Goal: Communication & Community: Answer question/provide support

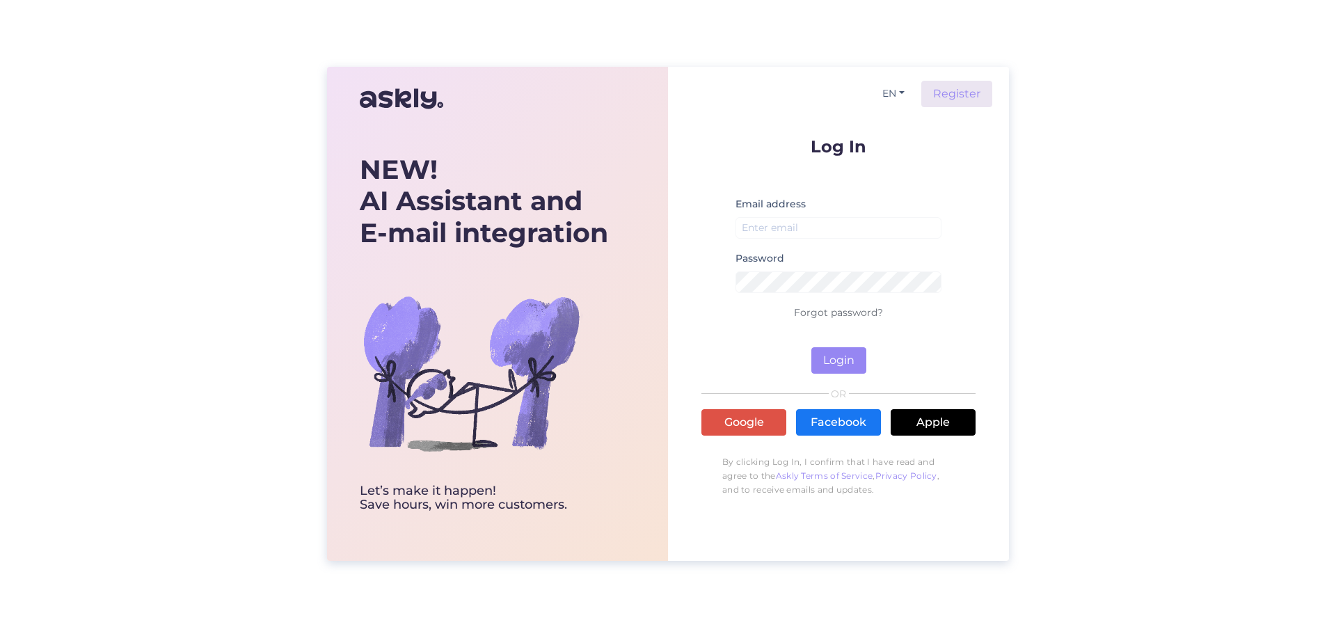
click at [697, 357] on div "EN Register Log In Email address Password Forgot password? Login OR Google Face…" at bounding box center [838, 314] width 341 height 494
click at [758, 224] on input "email" at bounding box center [839, 228] width 206 height 22
type input "[EMAIL_ADDRESS][DOMAIN_NAME]"
click at [841, 361] on button "Login" at bounding box center [838, 360] width 55 height 26
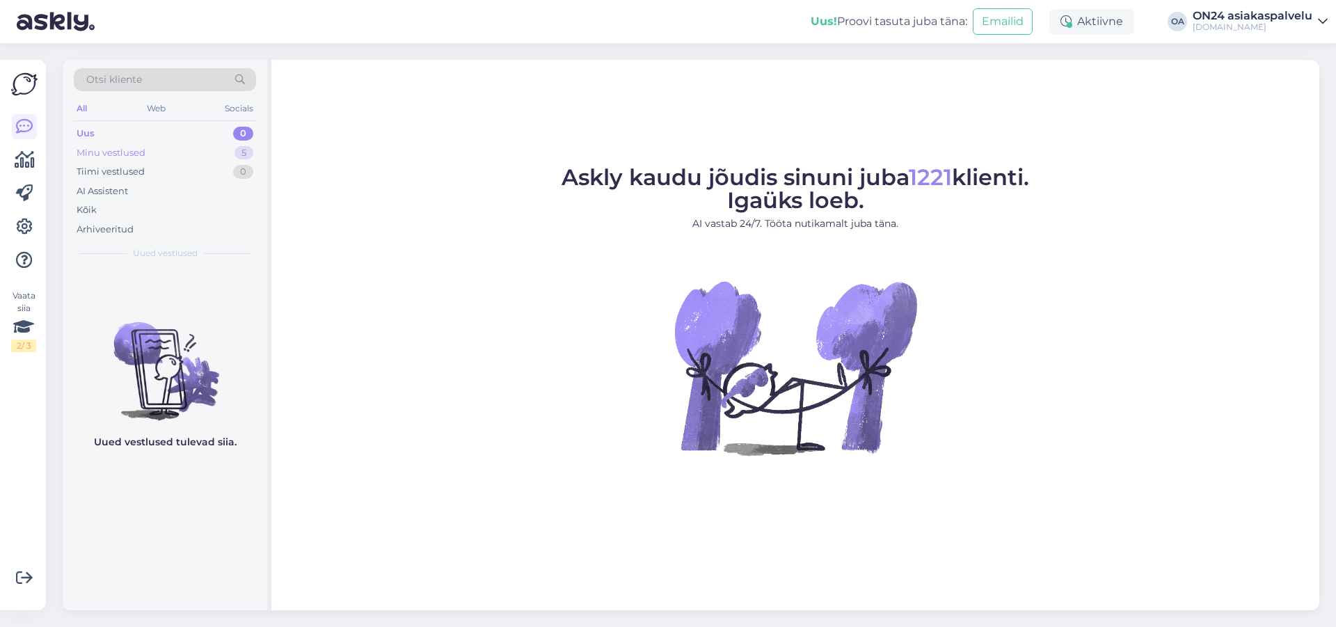
click at [111, 157] on div "Minu vestlused" at bounding box center [111, 153] width 69 height 14
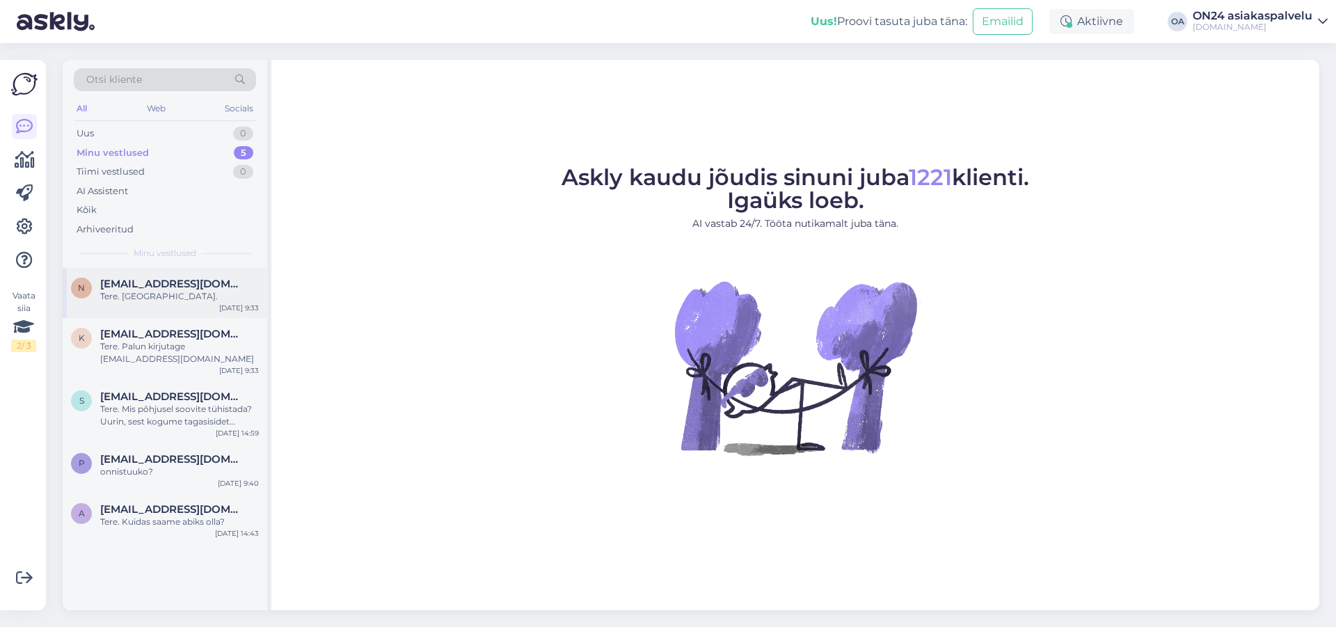
click at [155, 299] on div "Tere. [GEOGRAPHIC_DATA]." at bounding box center [179, 296] width 159 height 13
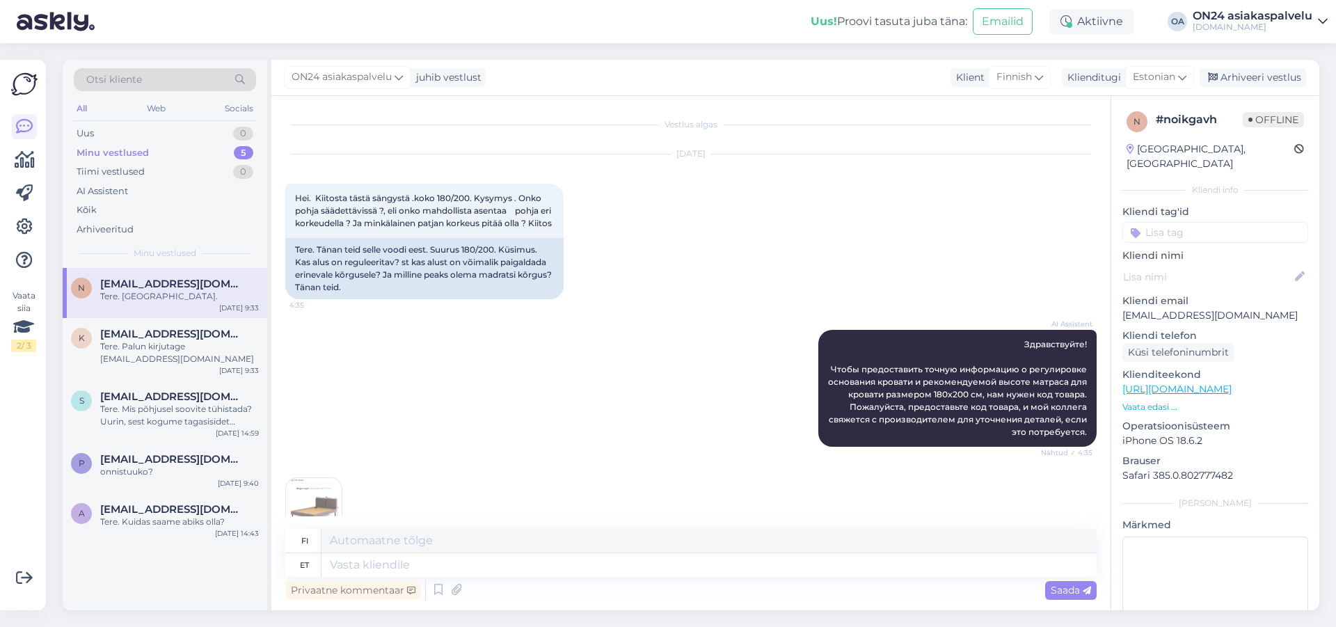
scroll to position [2820, 0]
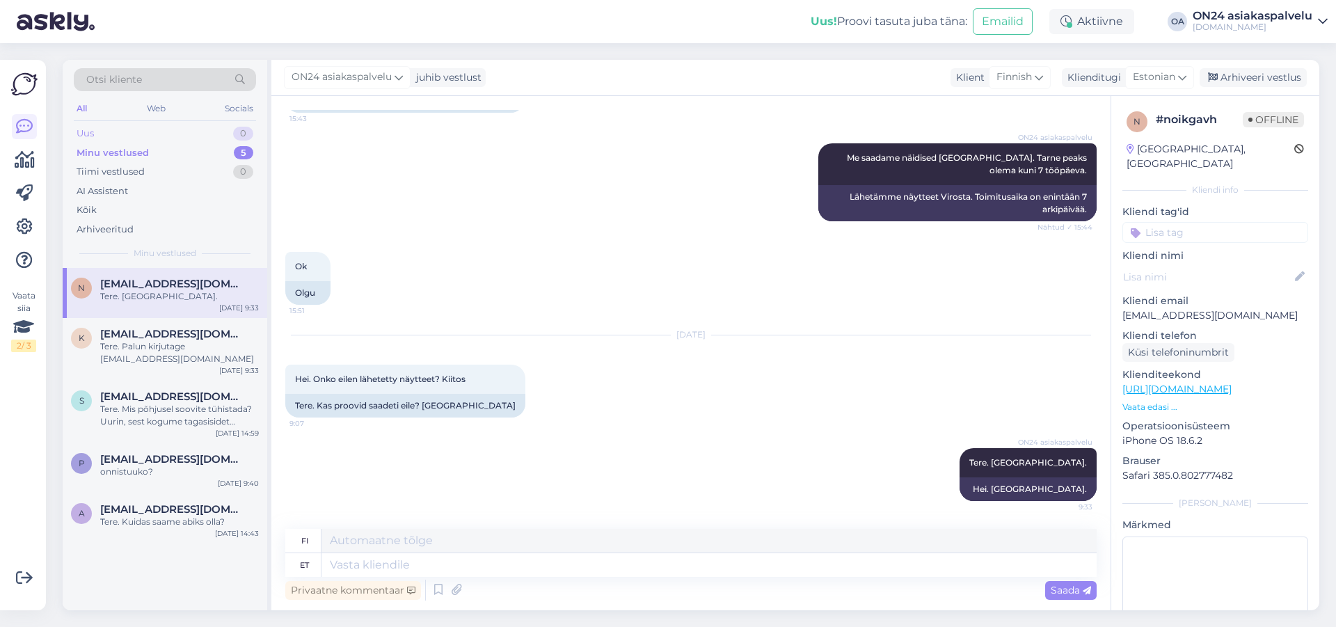
click at [106, 133] on div "Uus 0" at bounding box center [165, 133] width 182 height 19
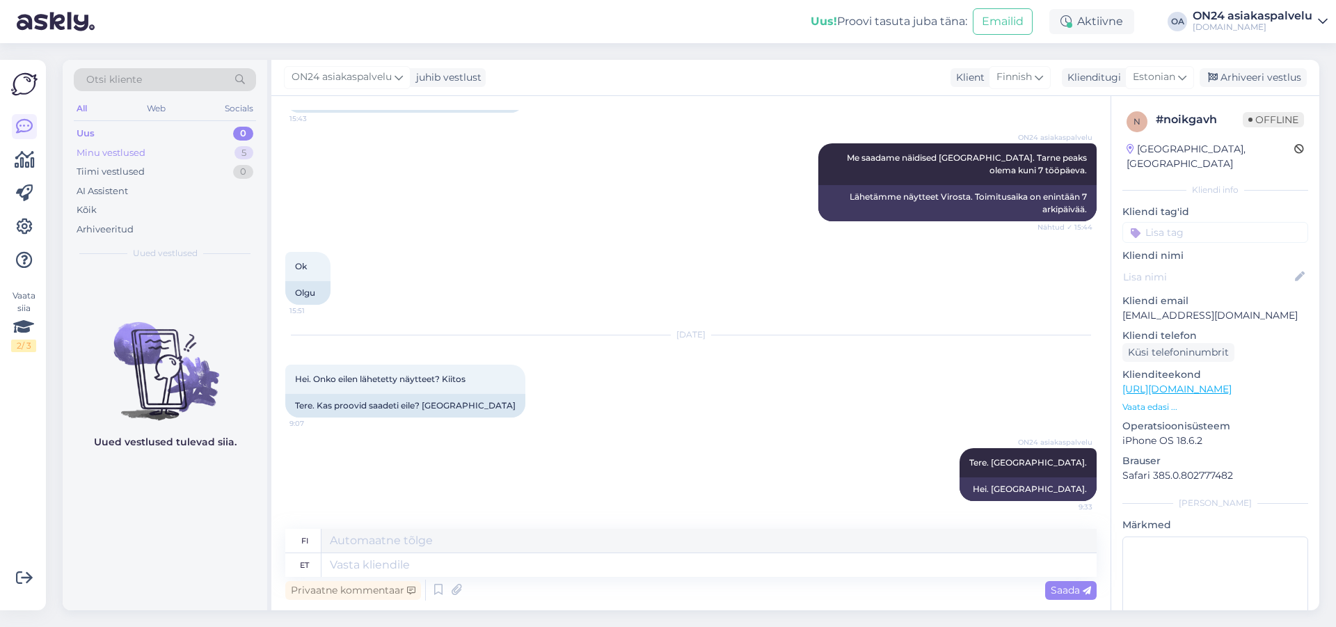
click at [122, 153] on div "Minu vestlused" at bounding box center [111, 153] width 69 height 14
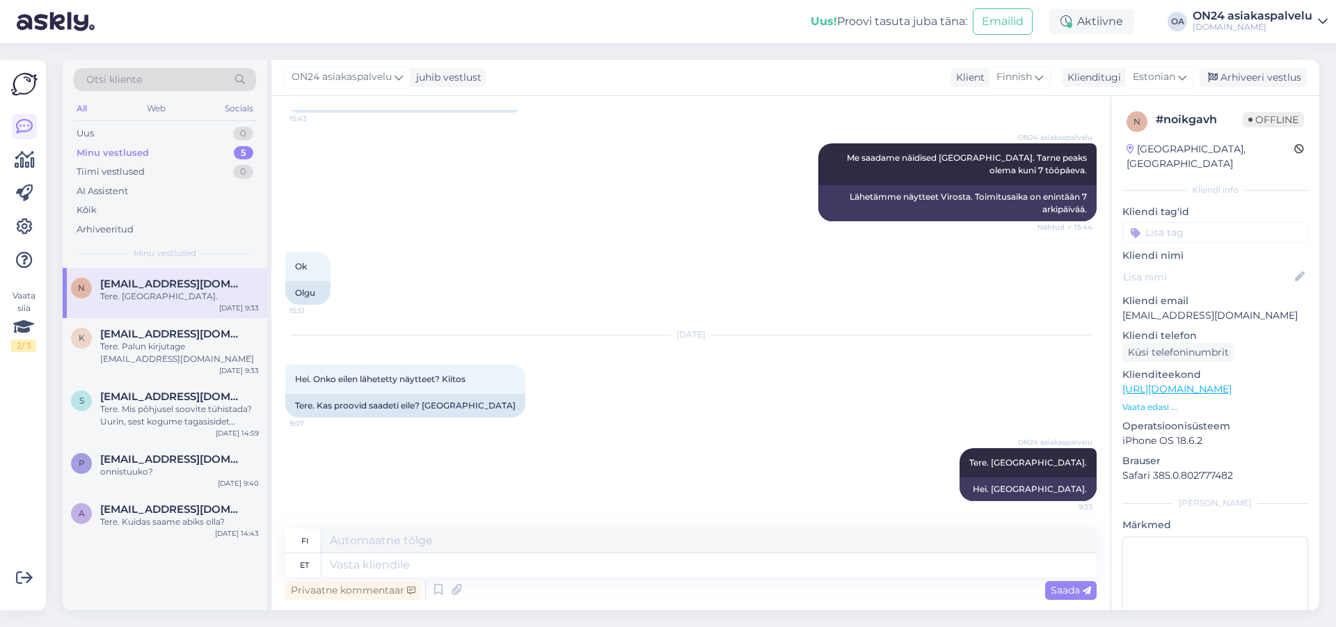
click at [157, 294] on div "Tere. [GEOGRAPHIC_DATA]." at bounding box center [179, 296] width 159 height 13
click at [1266, 81] on div "Arhiveeri vestlus" at bounding box center [1253, 77] width 107 height 19
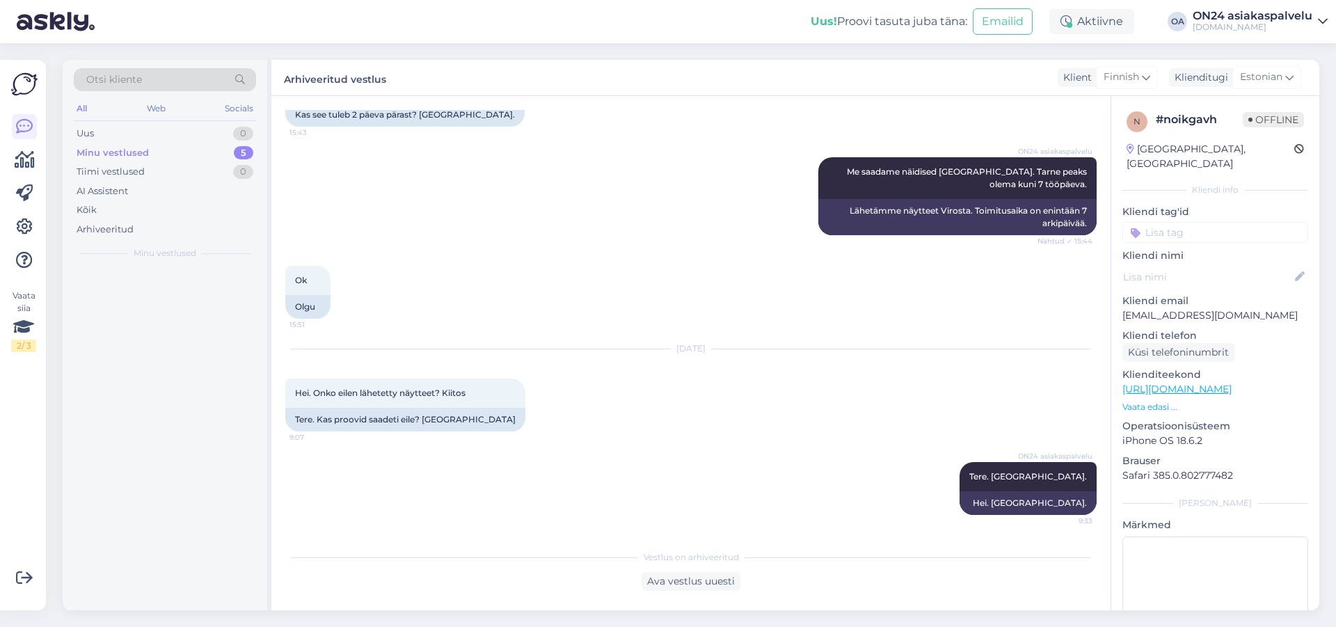
scroll to position [2806, 0]
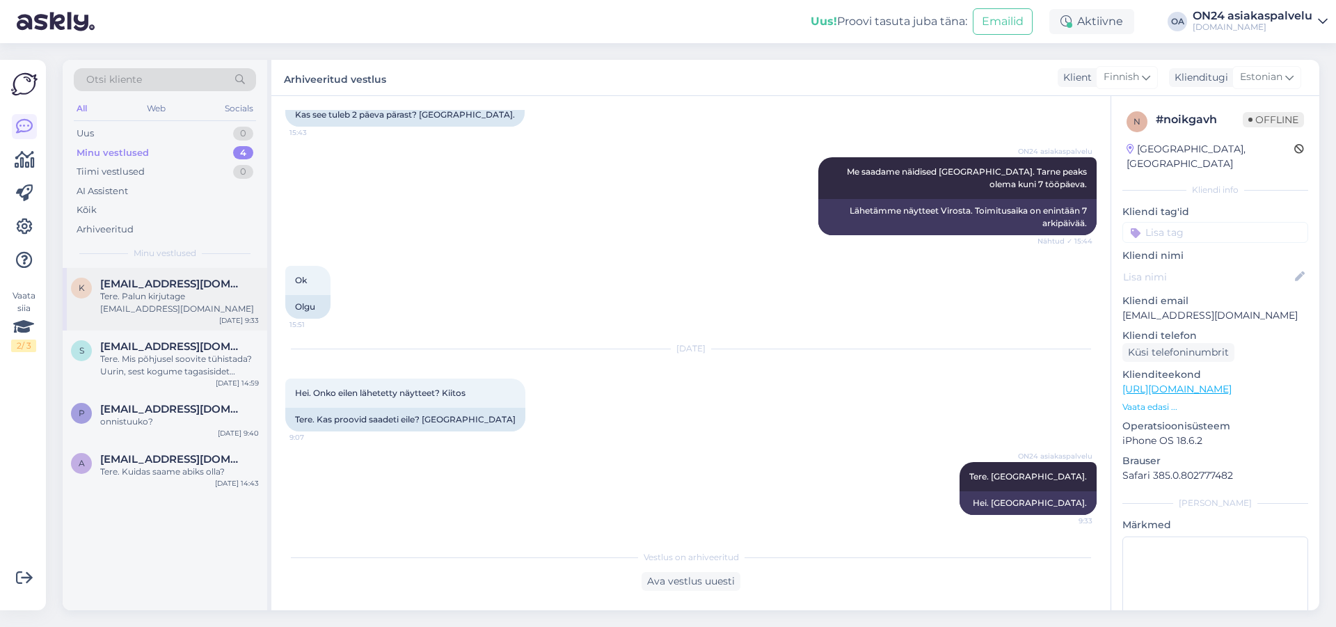
click at [105, 305] on div "[PERSON_NAME] [PERSON_NAME][EMAIL_ADDRESS][DOMAIN_NAME] Tere. Palun kirjutage […" at bounding box center [165, 299] width 205 height 63
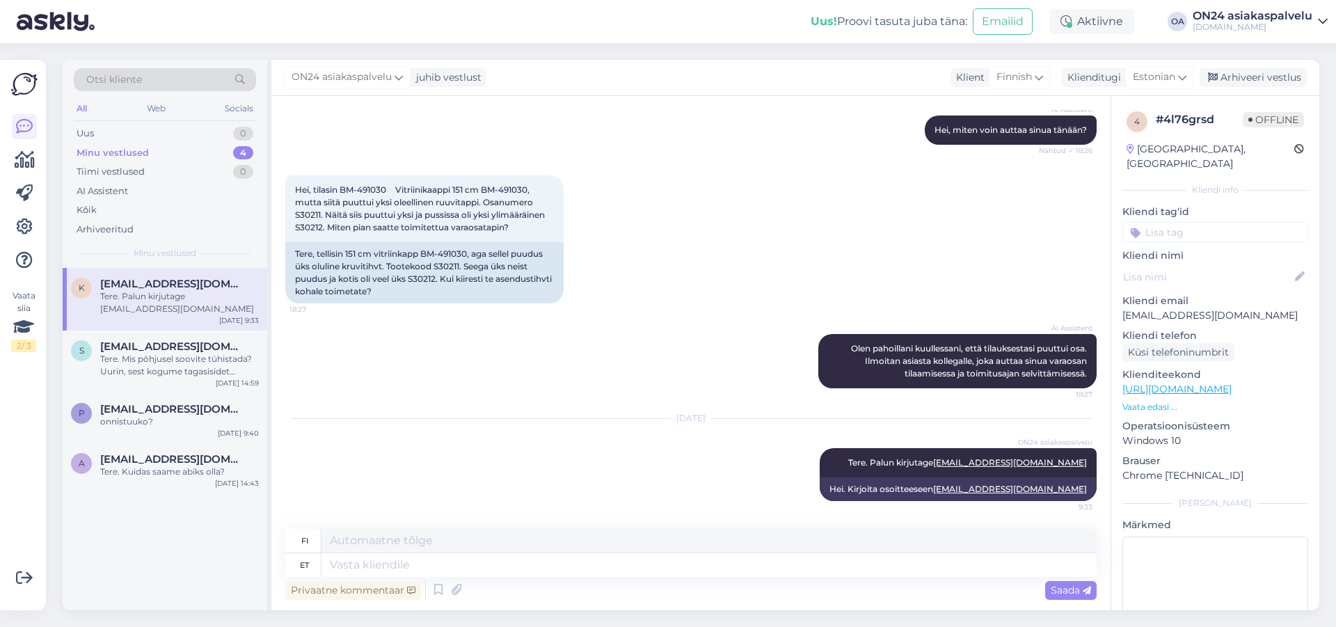
scroll to position [152, 0]
click at [1235, 77] on div "Arhiveeri vestlus" at bounding box center [1253, 77] width 107 height 19
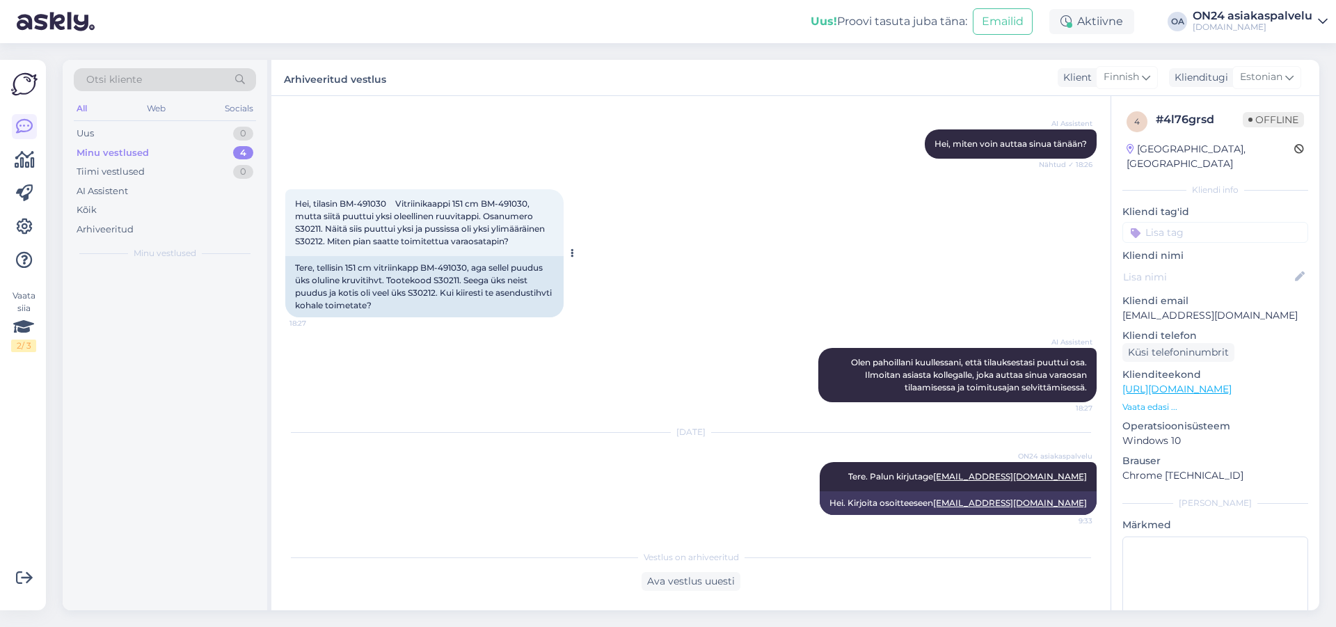
scroll to position [138, 0]
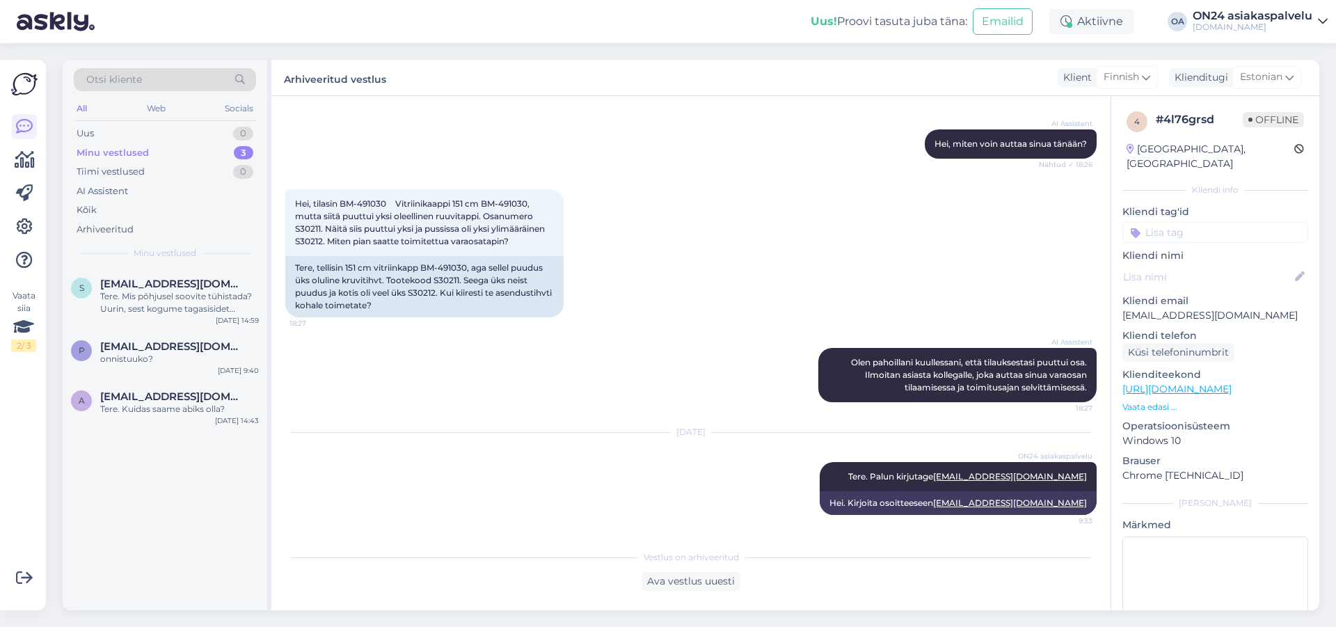
click at [116, 155] on div "Minu vestlused" at bounding box center [113, 153] width 72 height 14
click at [150, 270] on div "s [EMAIL_ADDRESS][DOMAIN_NAME] Tere. Mis põhjusel soovite tühistada? Uurin, ses…" at bounding box center [165, 299] width 205 height 63
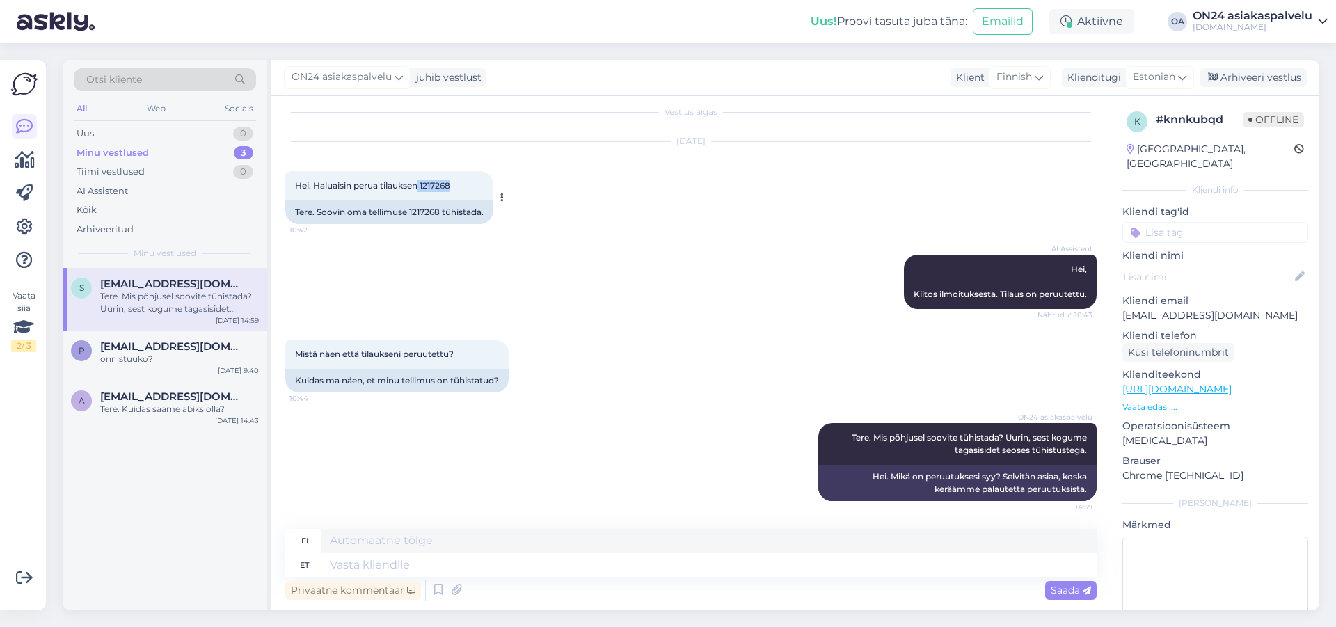
drag, startPoint x: 420, startPoint y: 184, endPoint x: 456, endPoint y: 184, distance: 35.5
click at [456, 184] on div "Hei. Haluaisin perua tilauksen 1217268 10:42" at bounding box center [389, 185] width 208 height 29
copy span "1217268"
click at [1263, 79] on div "Arhiveeri vestlus" at bounding box center [1253, 77] width 107 height 19
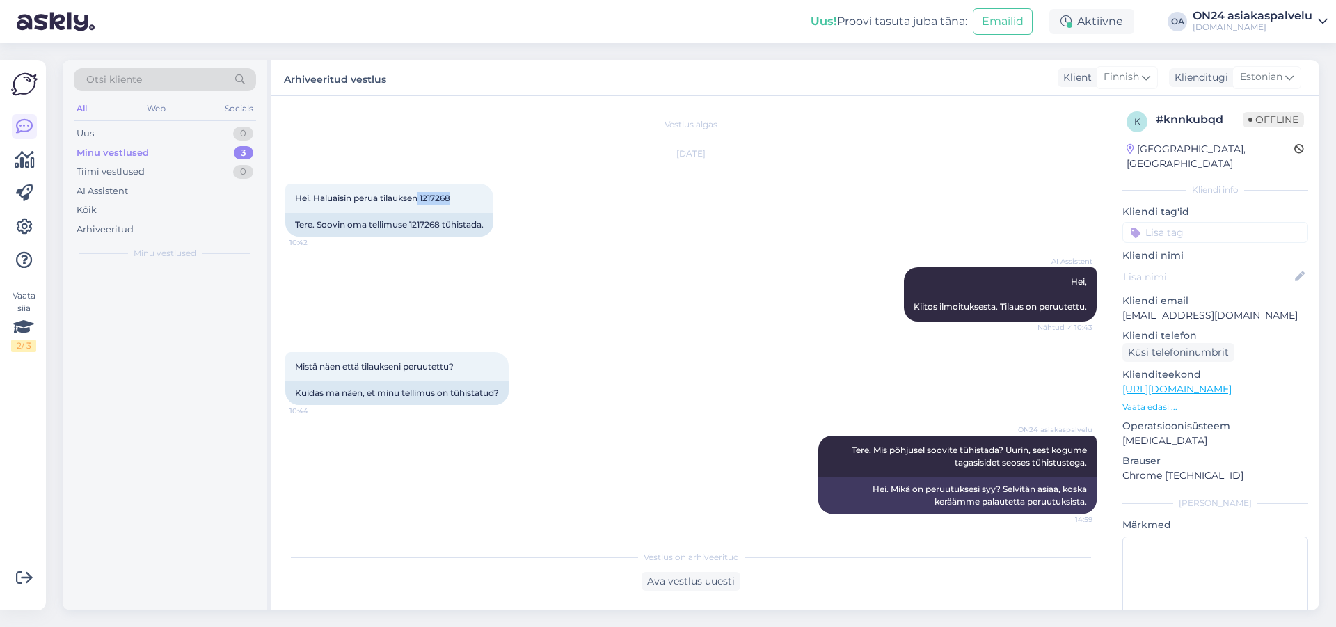
scroll to position [0, 0]
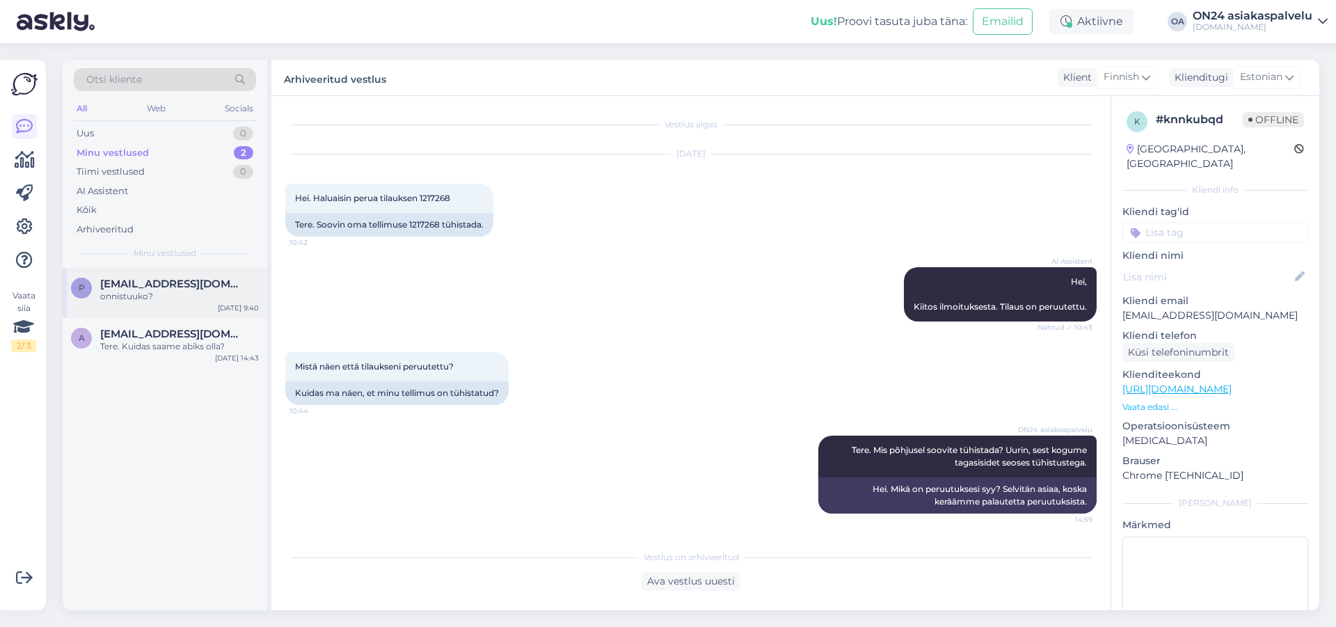
click at [137, 287] on span "[EMAIL_ADDRESS][DOMAIN_NAME]" at bounding box center [172, 284] width 145 height 13
